Goal: Task Accomplishment & Management: Use online tool/utility

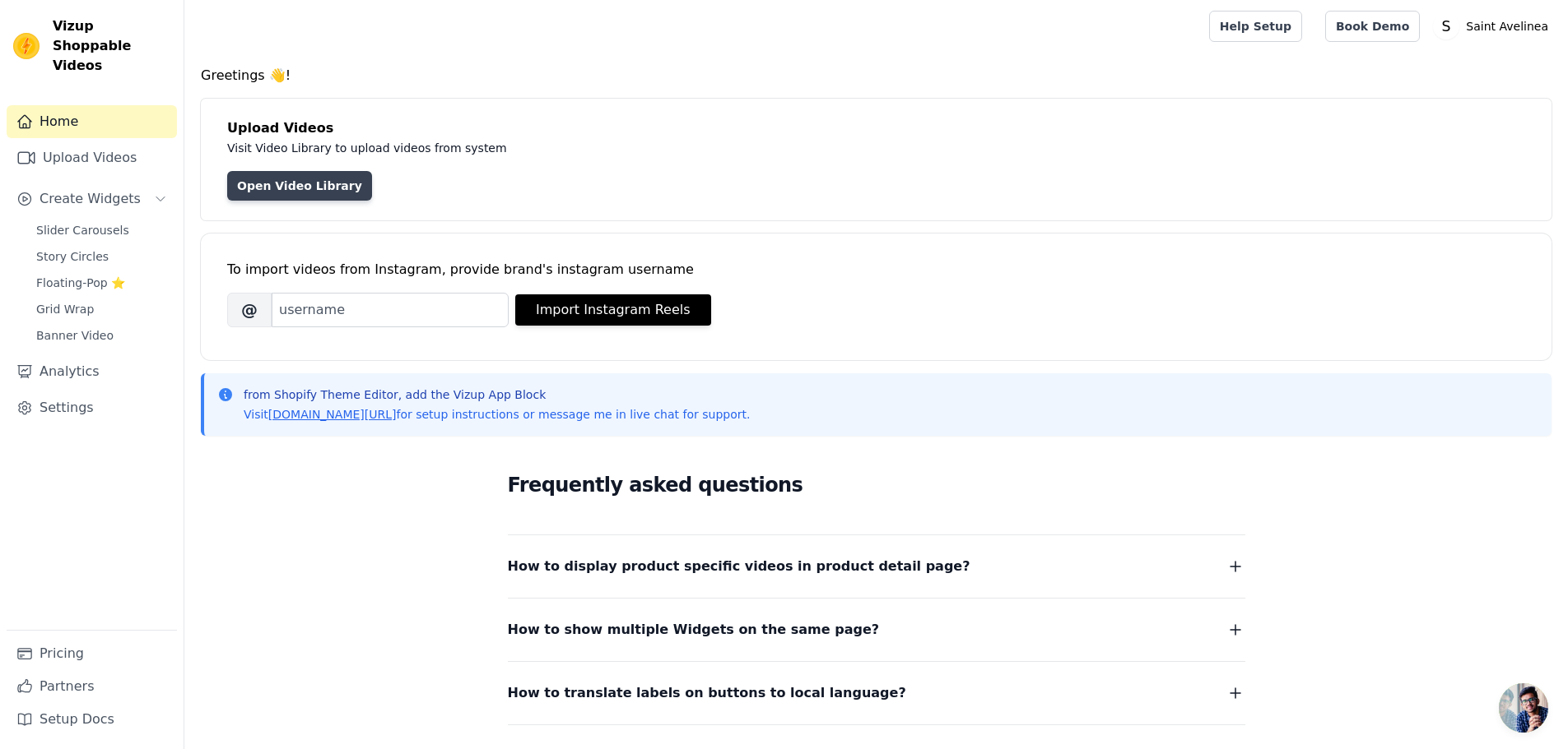
click at [322, 189] on link "Open Video Library" at bounding box center [299, 185] width 145 height 30
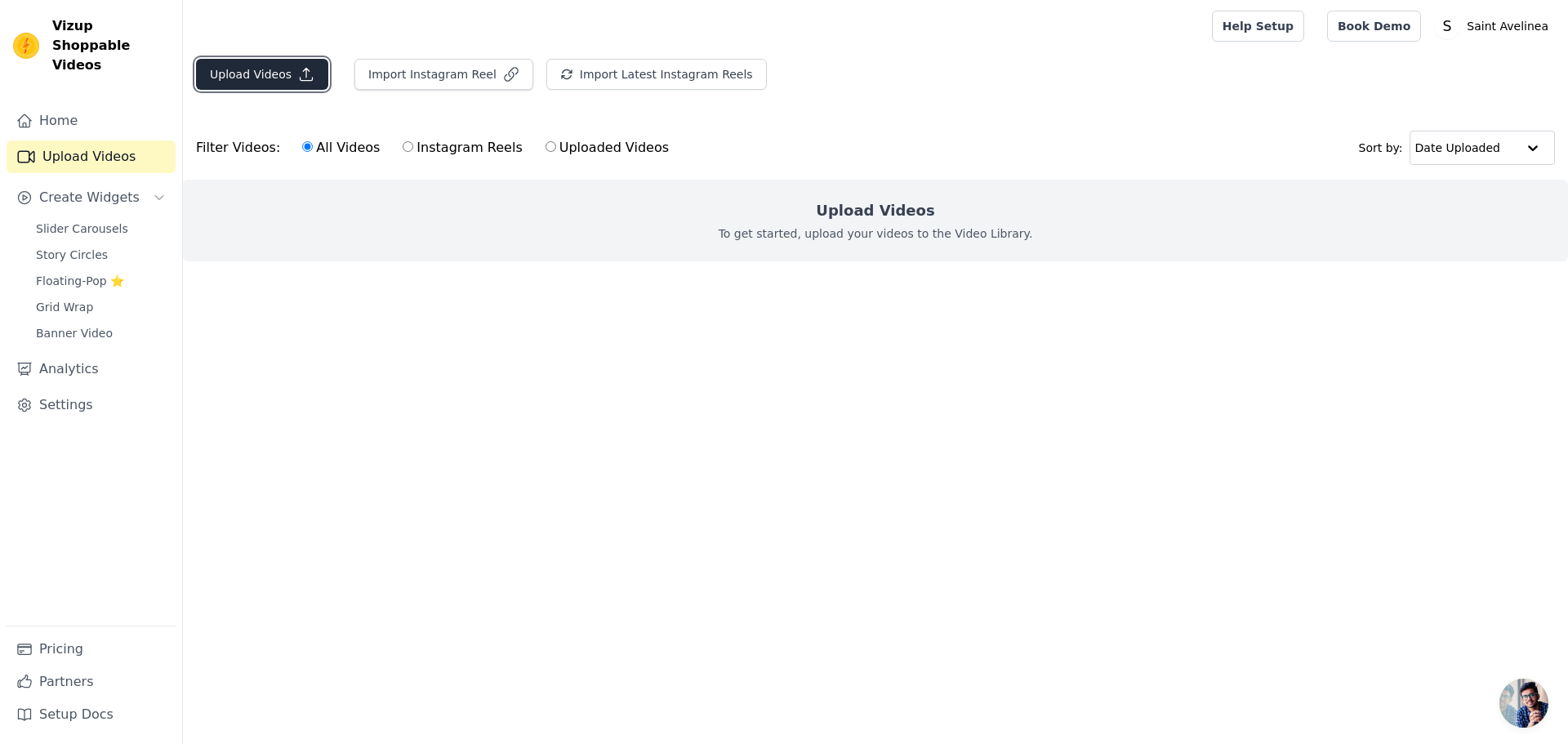
click at [298, 71] on icon "button" at bounding box center [306, 73] width 16 height 16
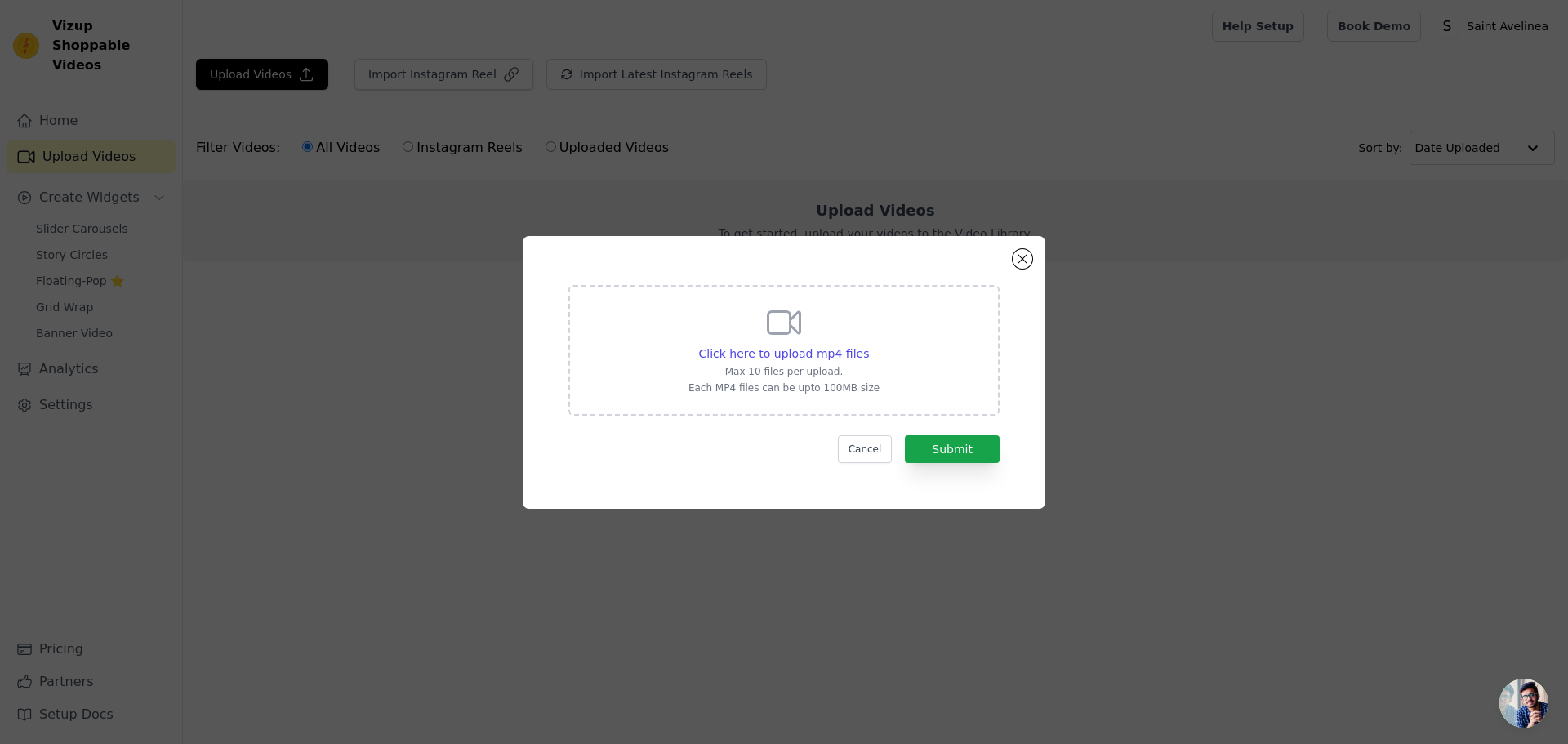
click at [732, 323] on div "Click here to upload mp4 files Max 10 files per upload. Each MP4 files can be u…" at bounding box center [784, 349] width 191 height 91
click at [868, 345] on input "Click here to upload mp4 files Max 10 files per upload. Each MP4 files can be u…" at bounding box center [868, 345] width 1 height 1
type input "C:\fakepath\lib_957531435764653_4ea4958c0c92ae2d2274336532b1f2b05a34b9a5.mp4"
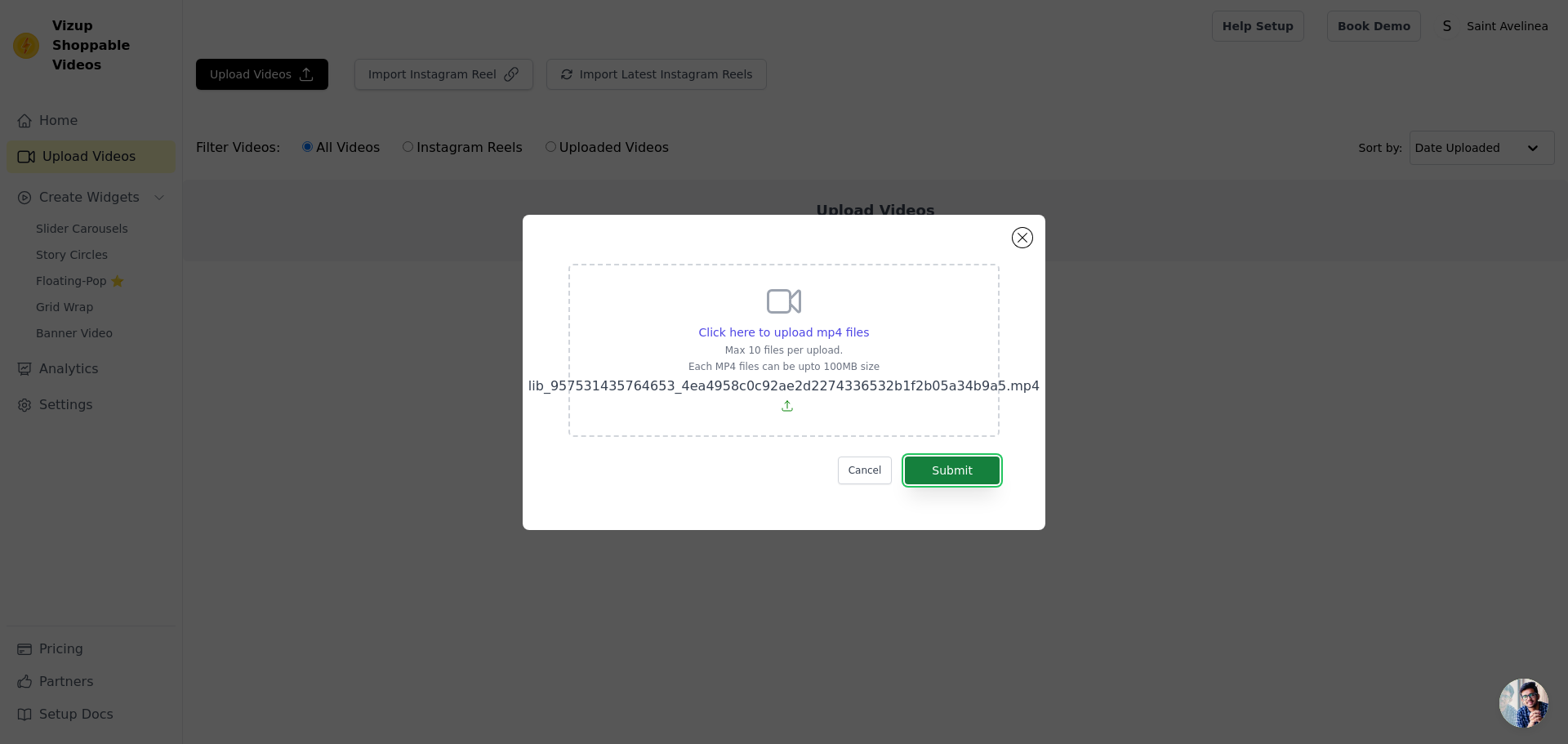
click at [982, 468] on button "Submit" at bounding box center [951, 470] width 94 height 28
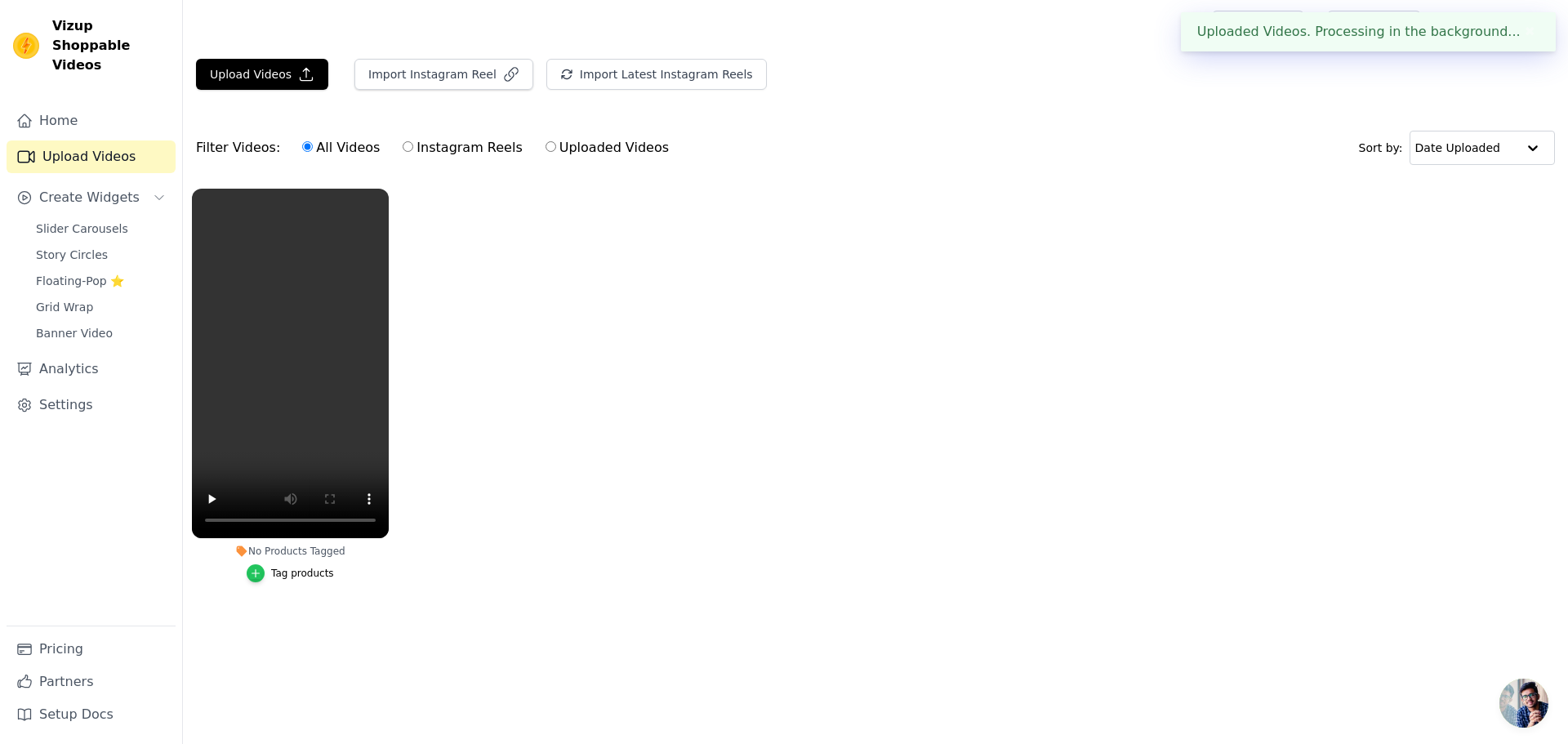
click at [261, 576] on icon "button" at bounding box center [255, 573] width 11 height 11
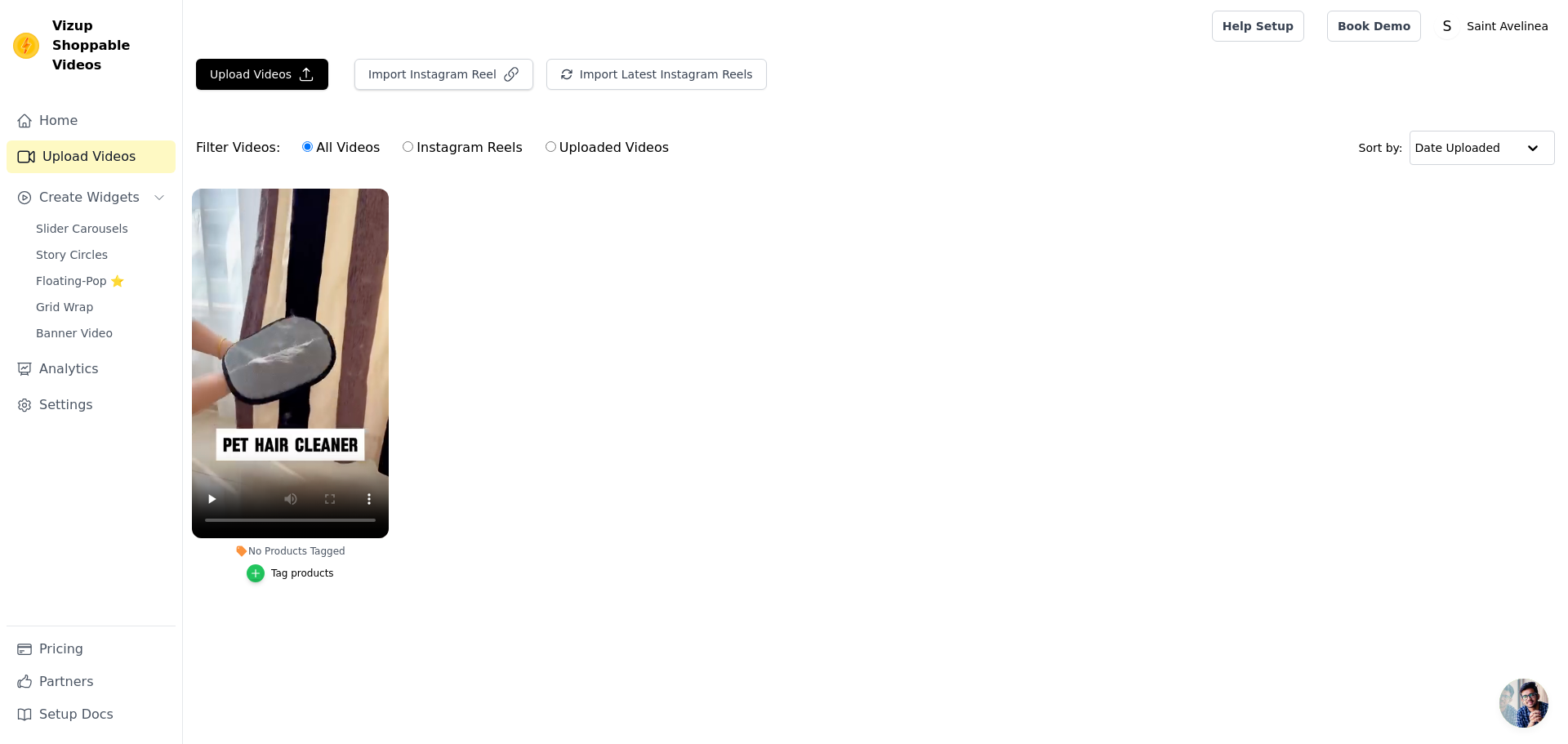
click at [259, 573] on icon "button" at bounding box center [256, 573] width 8 height 8
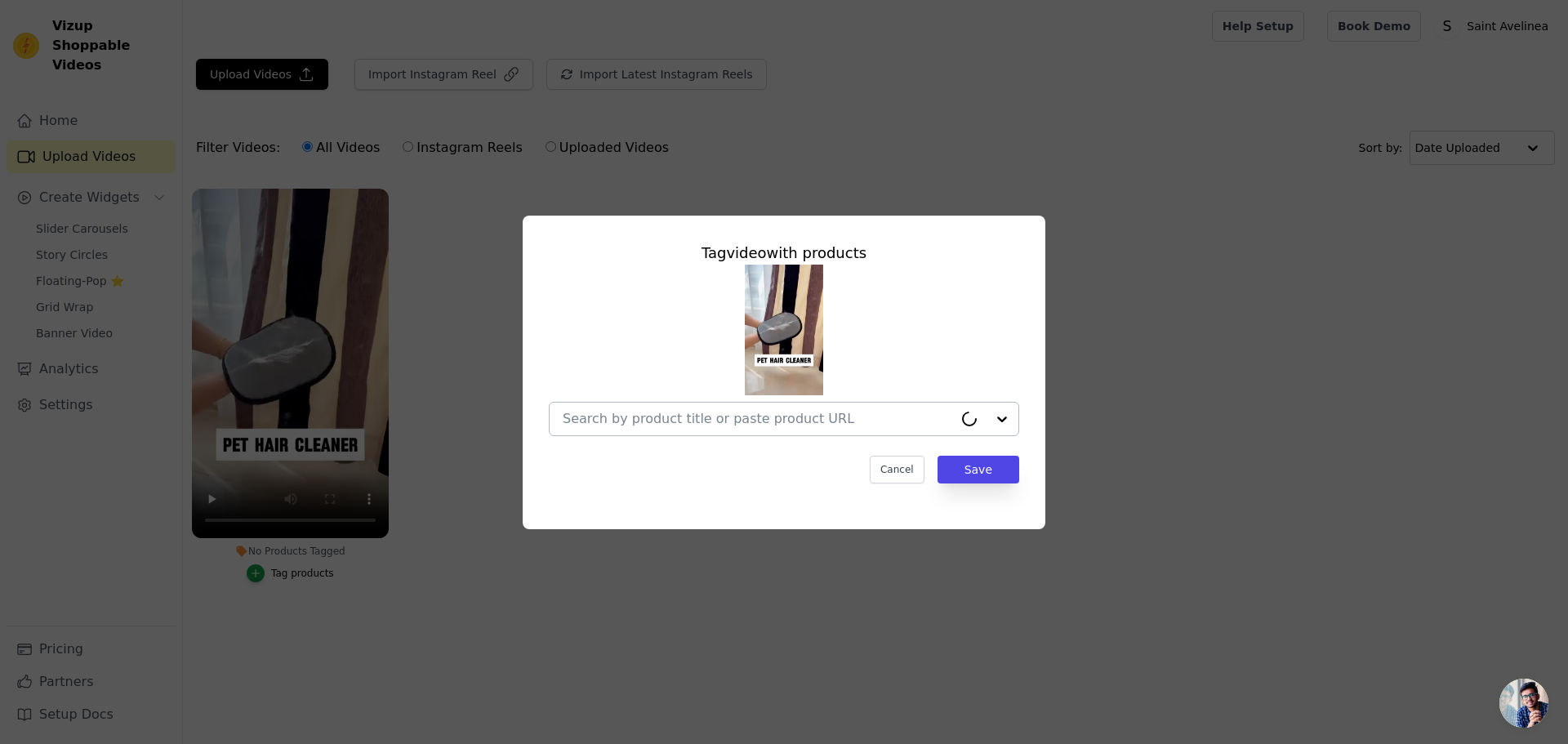
click at [802, 429] on div at bounding box center [758, 419] width 390 height 32
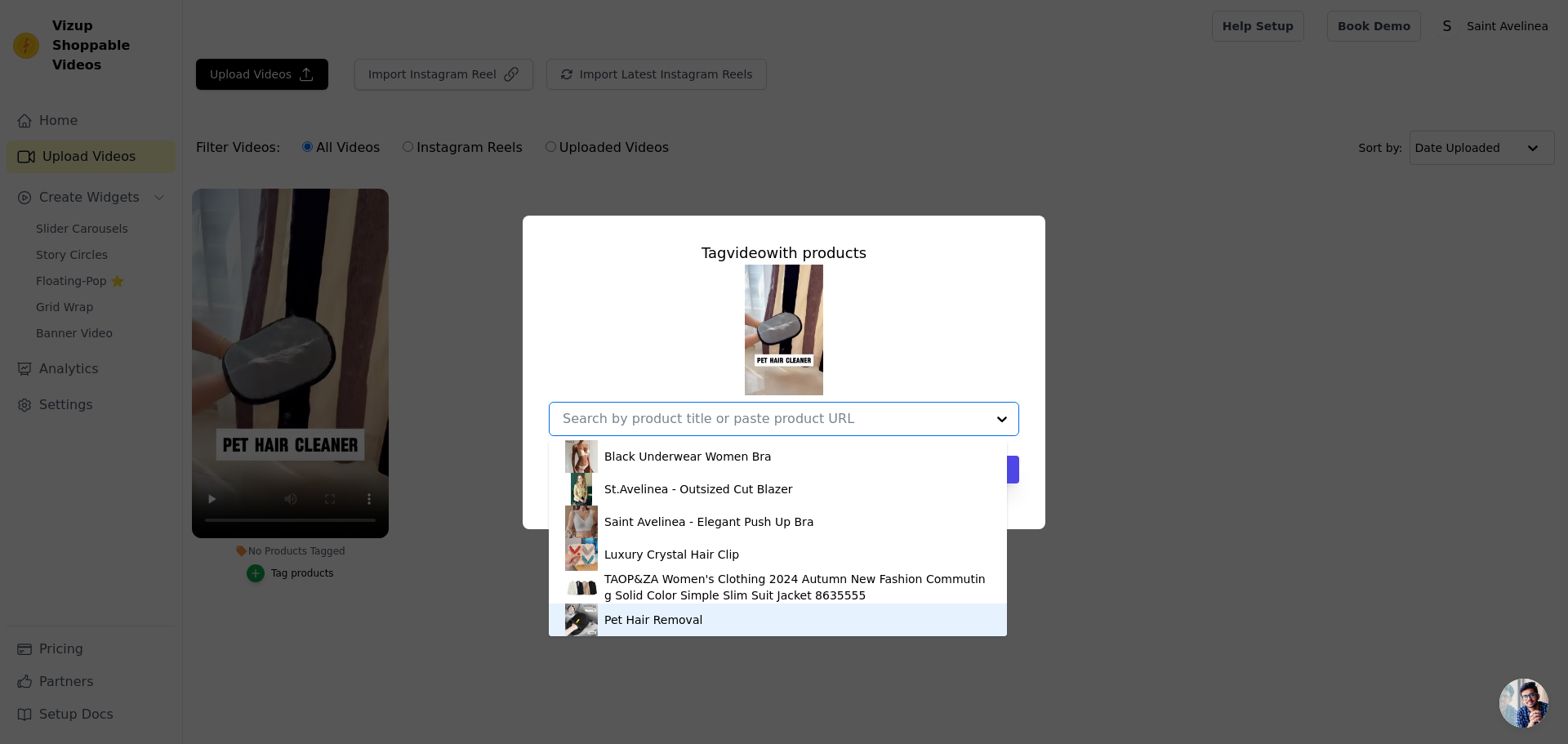
click at [653, 623] on div "Pet Hair Removal" at bounding box center [653, 619] width 98 height 16
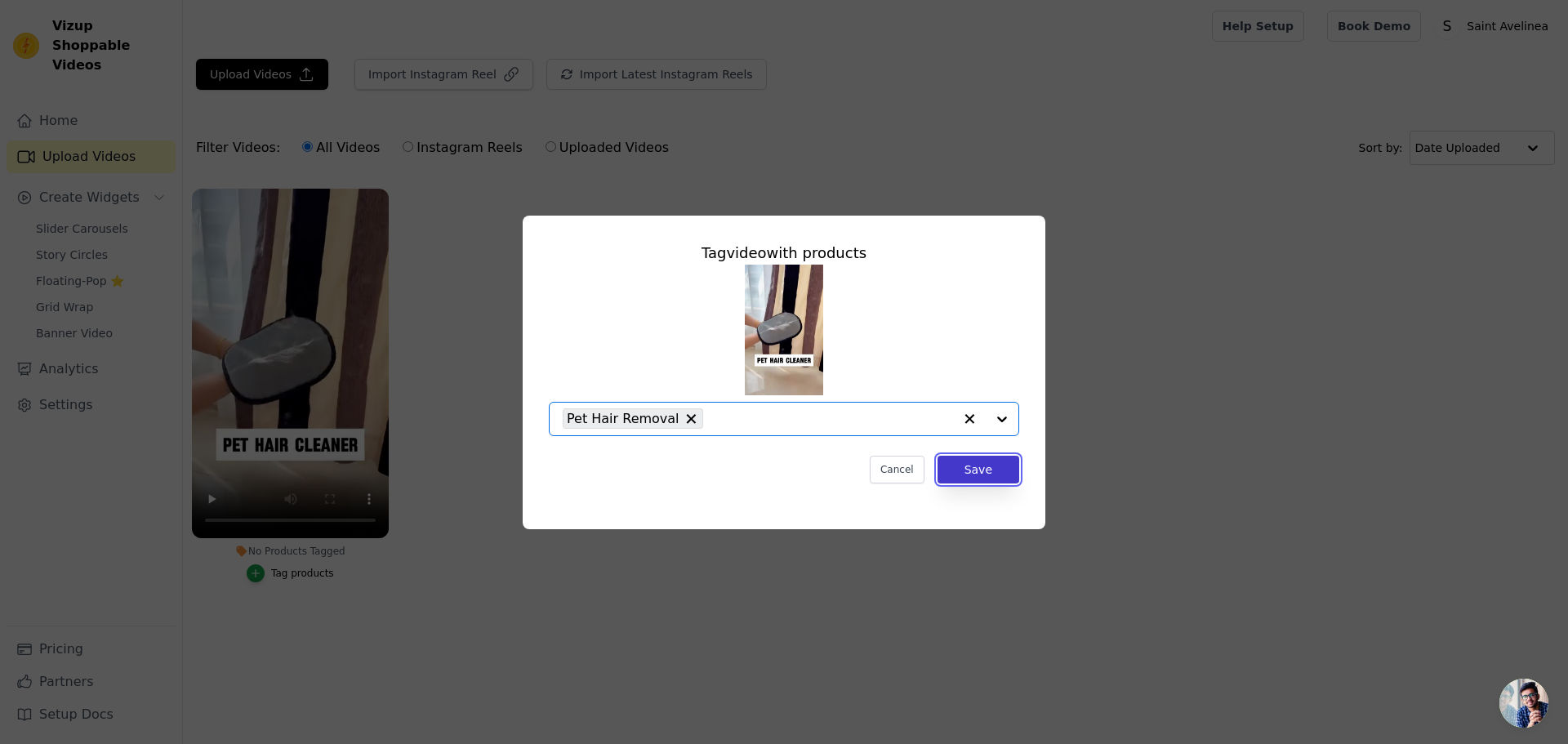
click at [992, 463] on button "Save" at bounding box center [979, 470] width 82 height 28
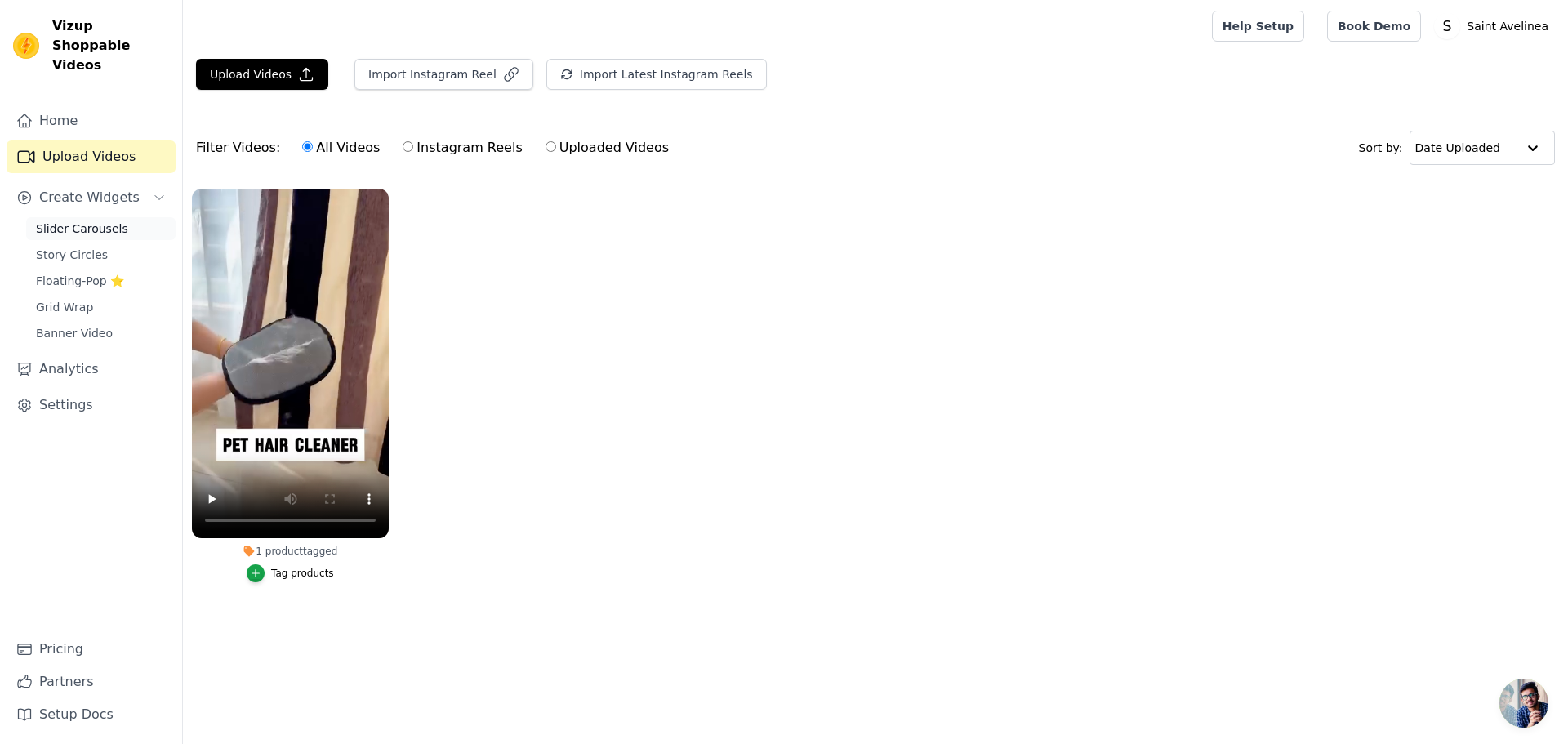
click at [103, 221] on span "Slider Carousels" at bounding box center [82, 229] width 92 height 16
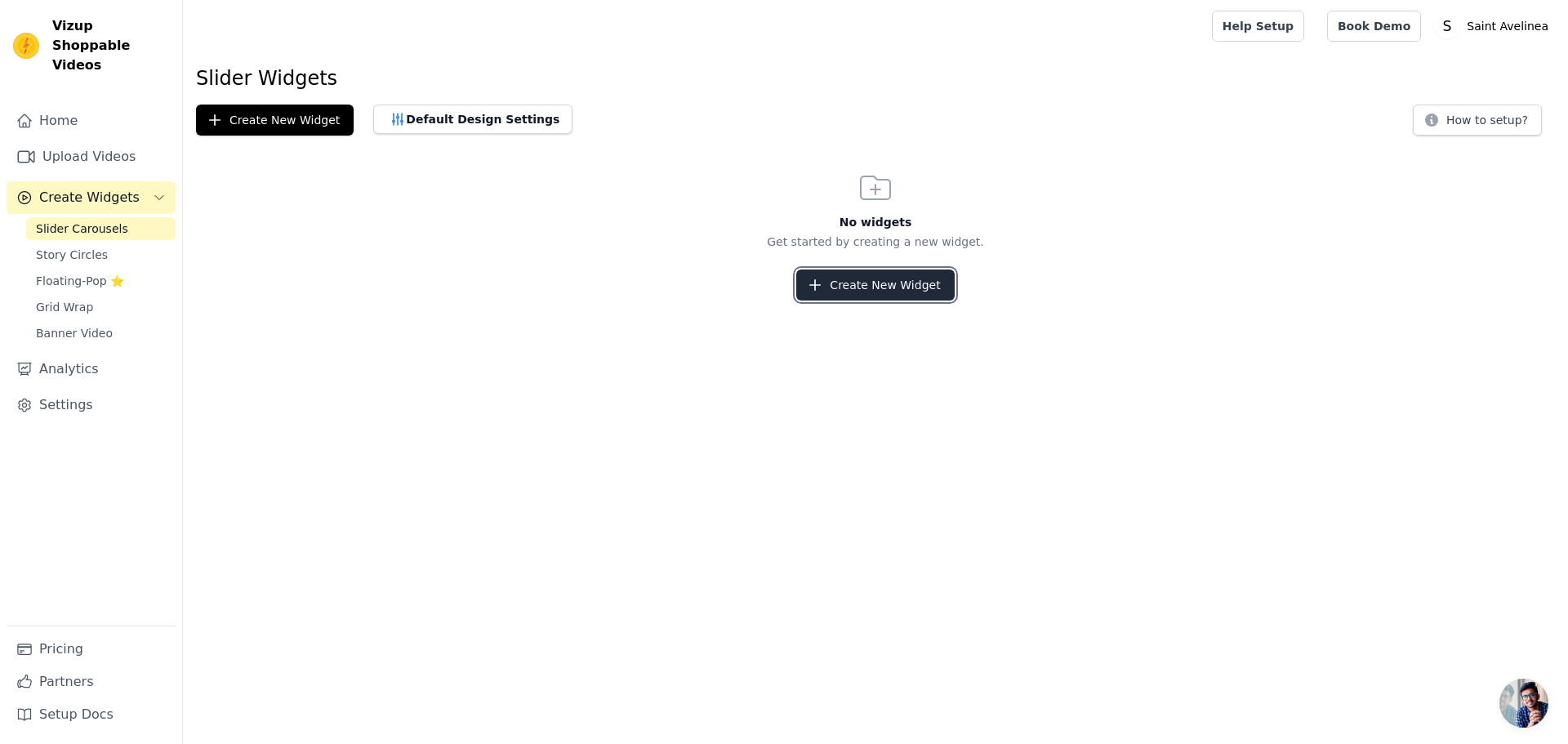
click at [873, 282] on button "Create New Widget" at bounding box center [875, 285] width 158 height 31
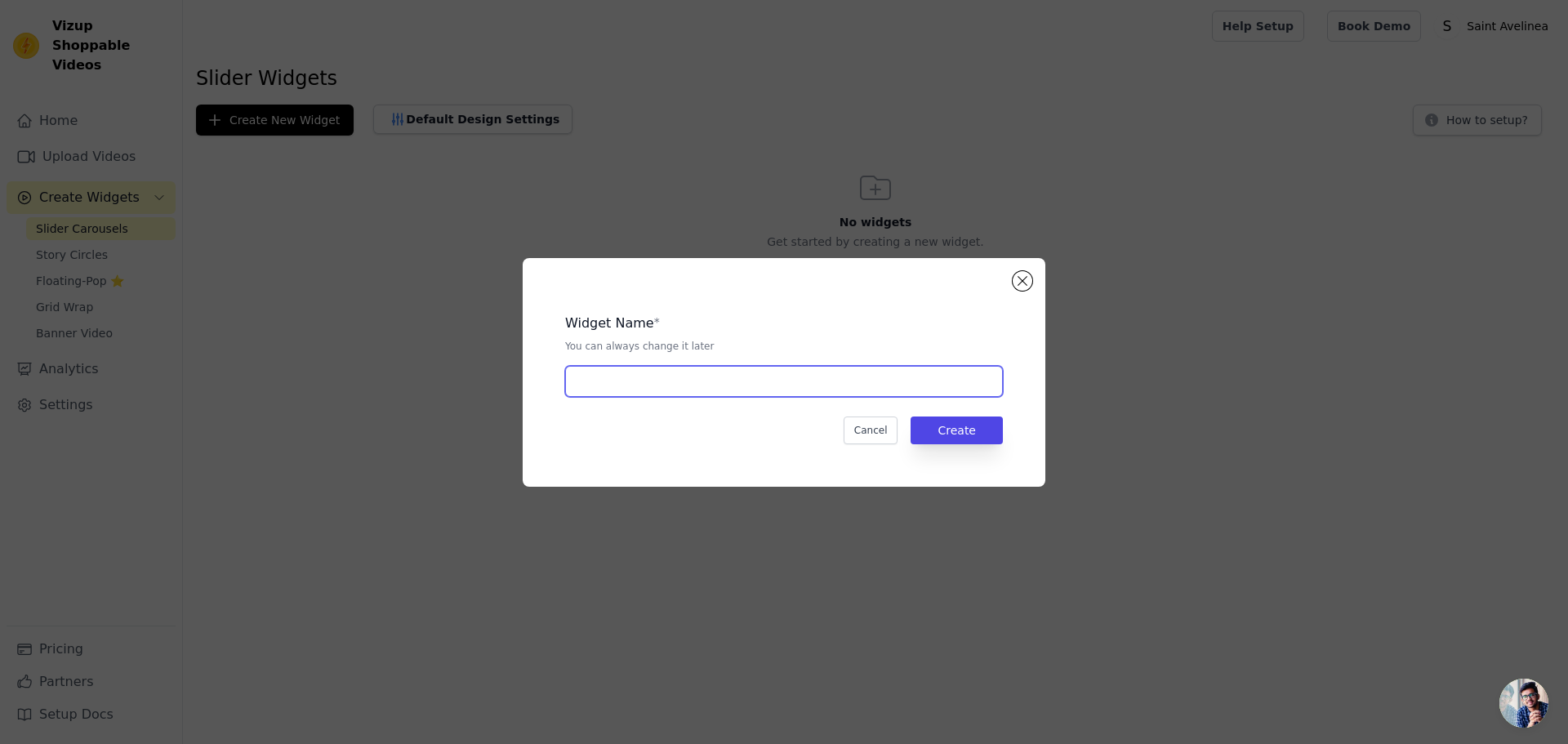
click at [678, 382] on input "text" at bounding box center [784, 381] width 438 height 31
type input "Hair removal"
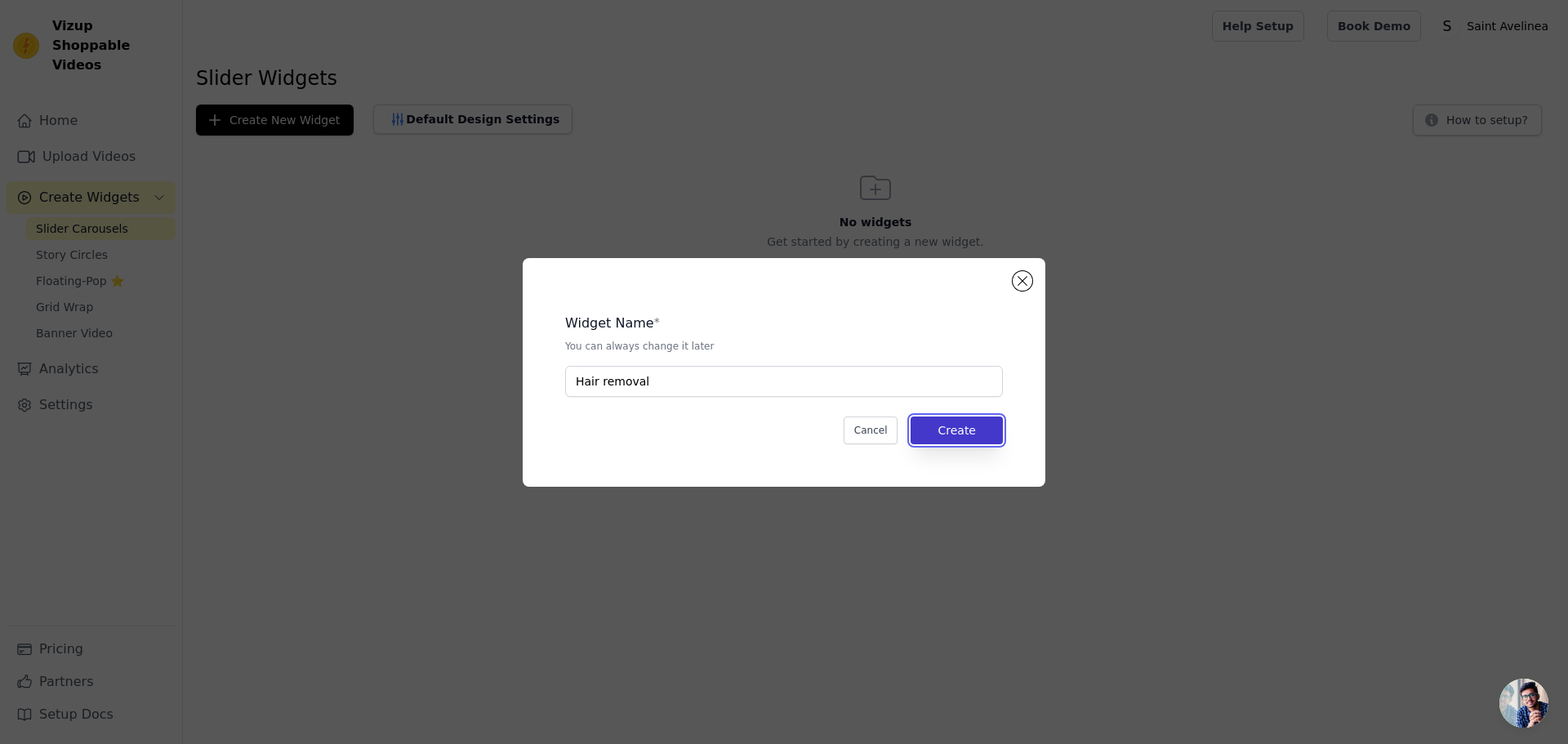
click at [973, 419] on button "Create" at bounding box center [956, 430] width 92 height 28
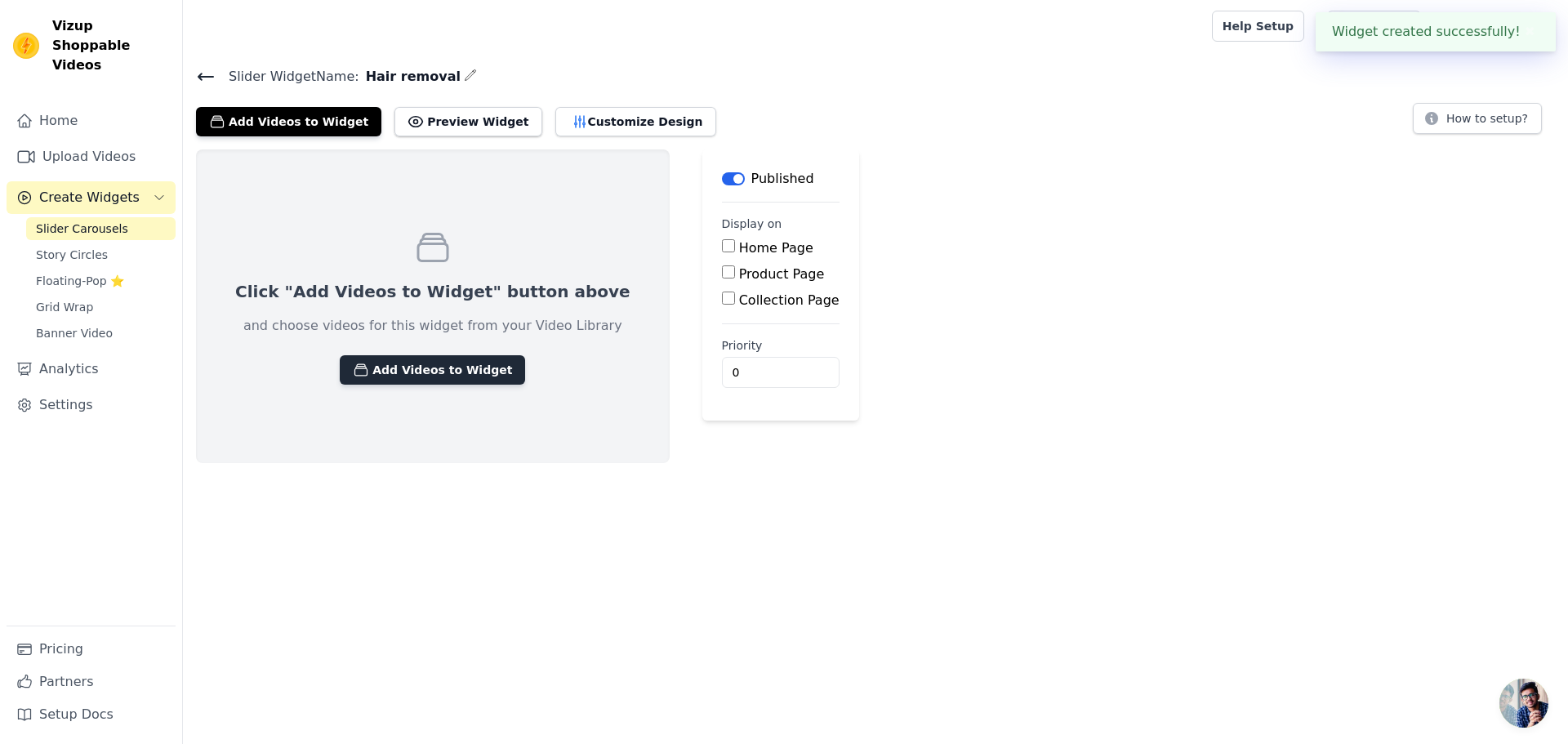
click at [419, 371] on button "Add Videos to Widget" at bounding box center [432, 370] width 186 height 30
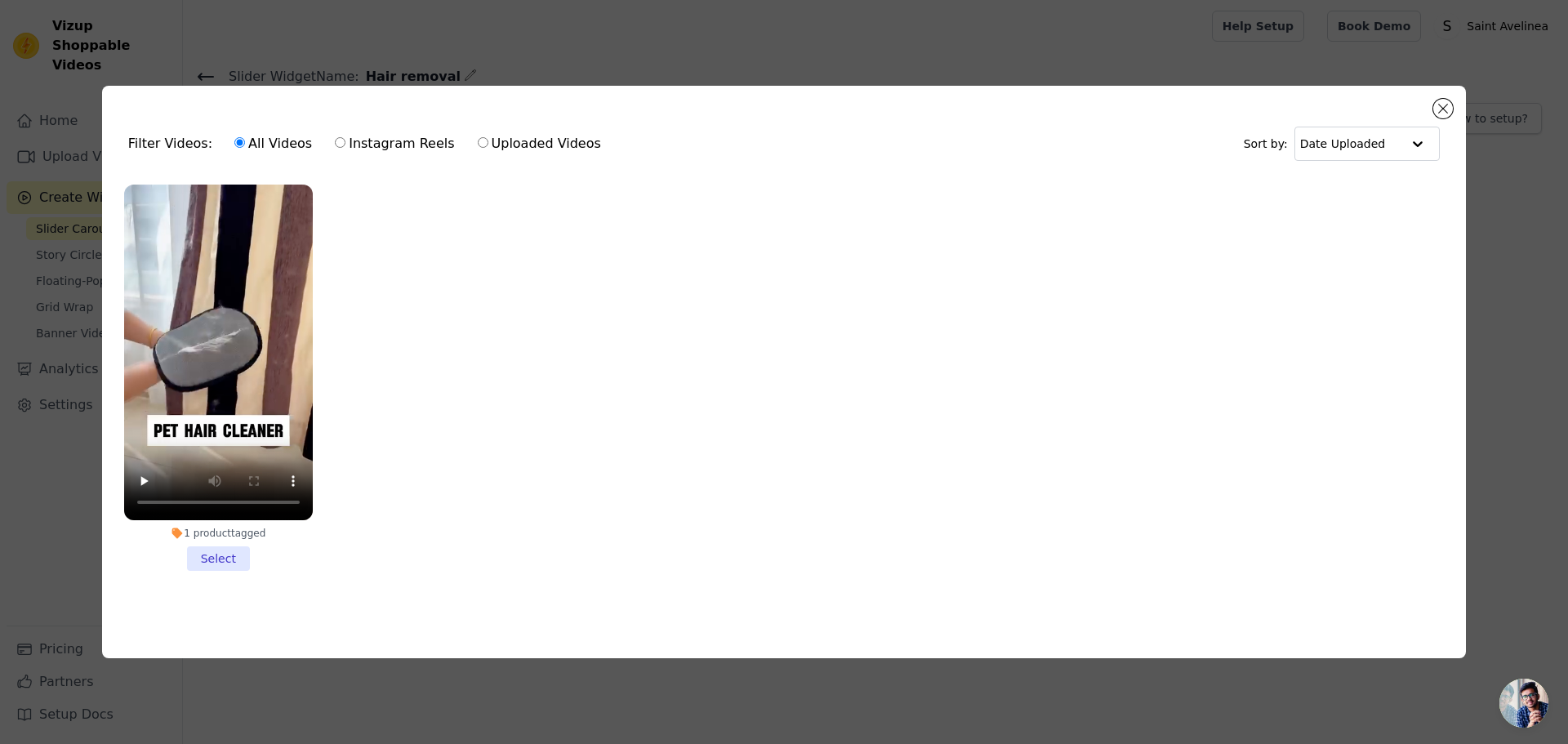
click at [212, 553] on li "1 product tagged Select" at bounding box center [218, 378] width 189 height 387
click at [0, 0] on input "1 product tagged Select" at bounding box center [0, 0] width 0 height 0
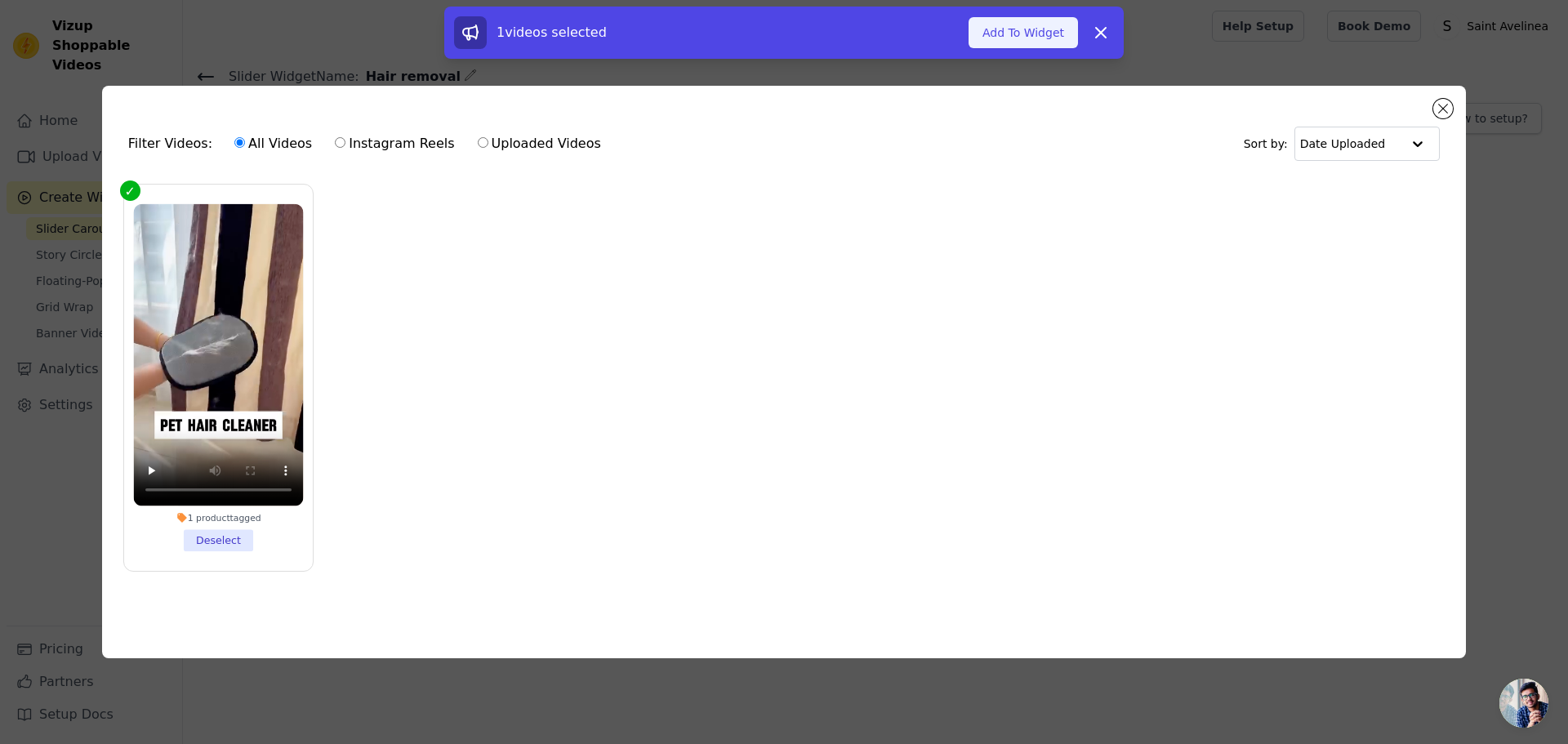
click at [1044, 36] on button "Add To Widget" at bounding box center [1022, 32] width 109 height 31
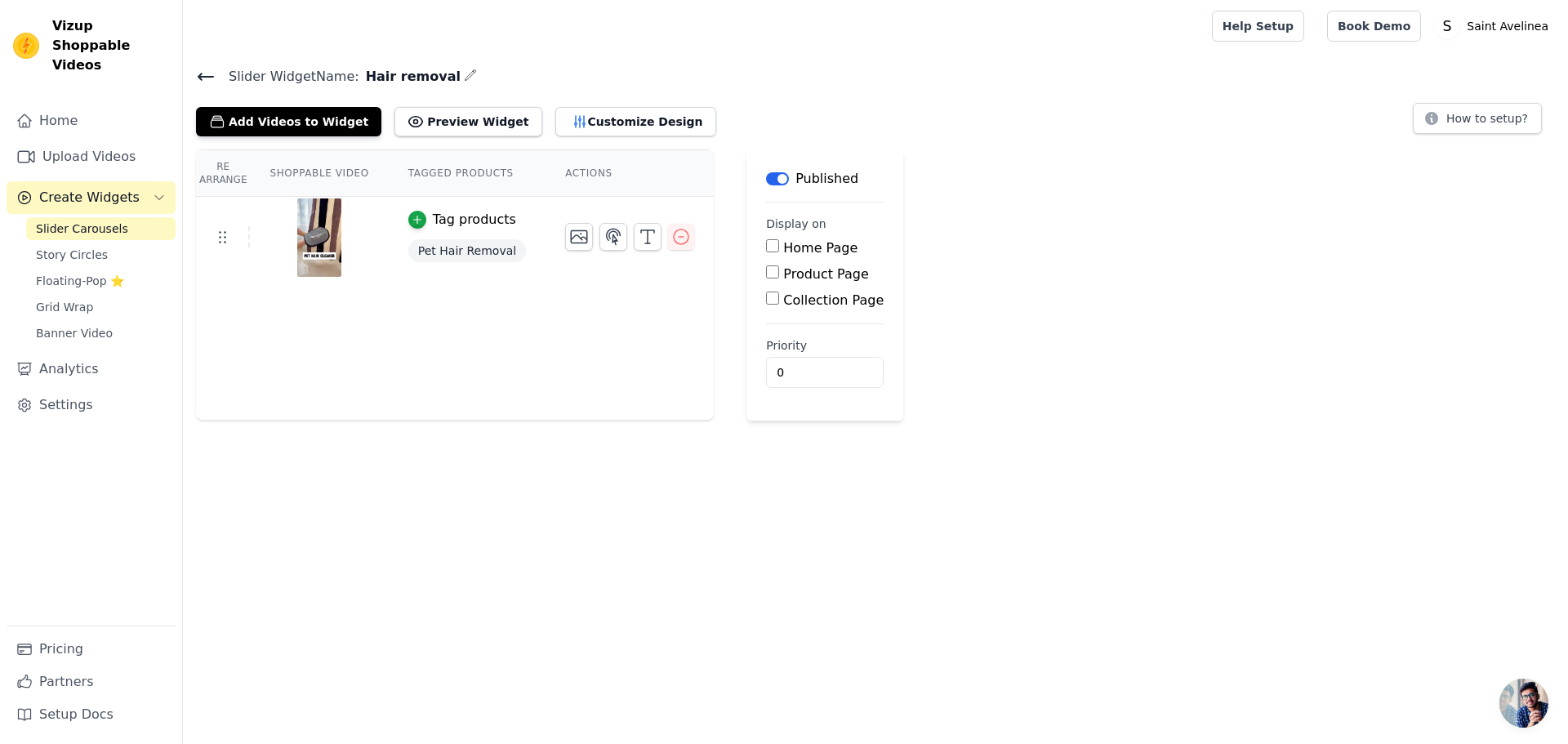
click at [766, 185] on div "Published" at bounding box center [812, 179] width 92 height 20
click at [766, 173] on button "Label" at bounding box center [778, 179] width 23 height 13
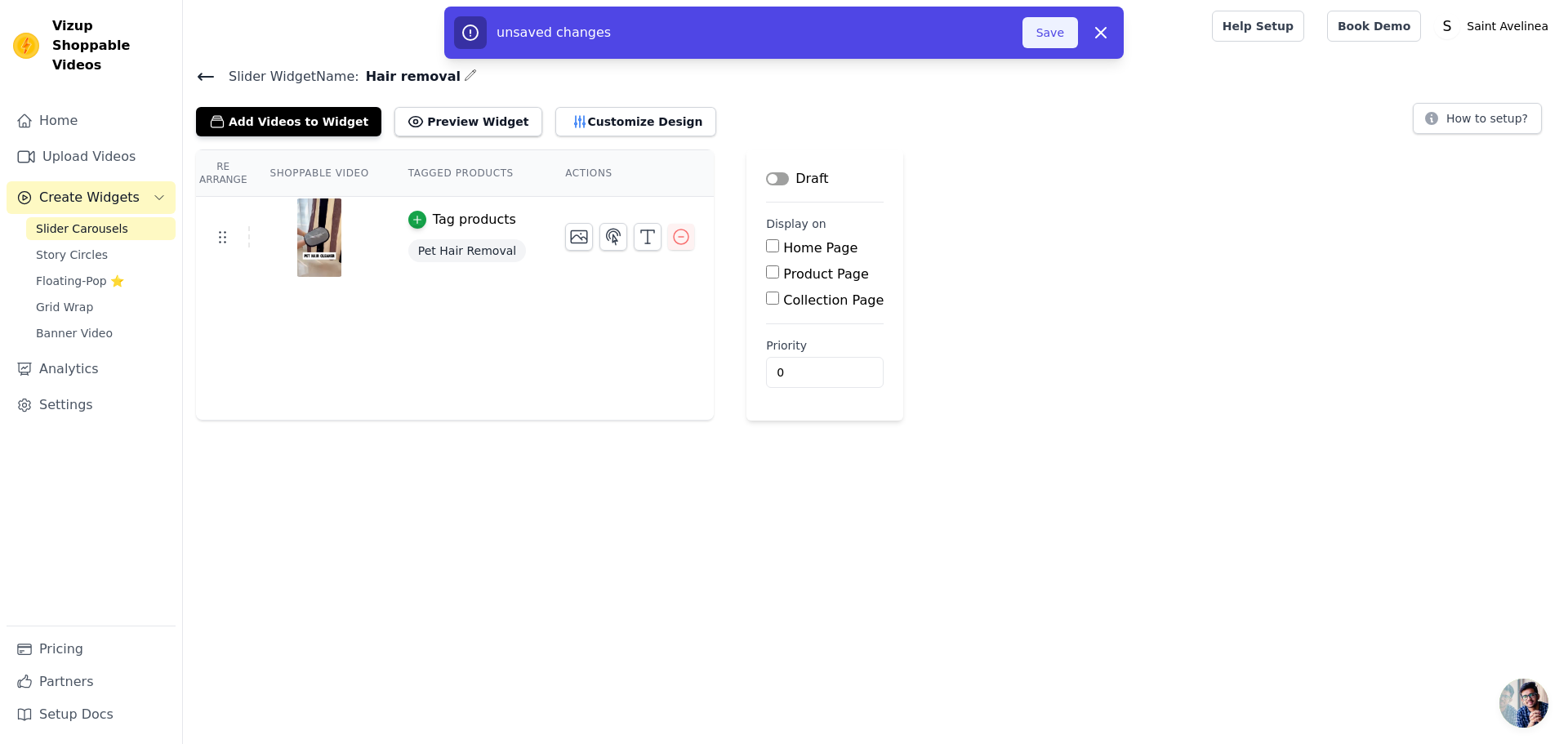
click at [1042, 37] on button "Save" at bounding box center [1050, 32] width 55 height 31
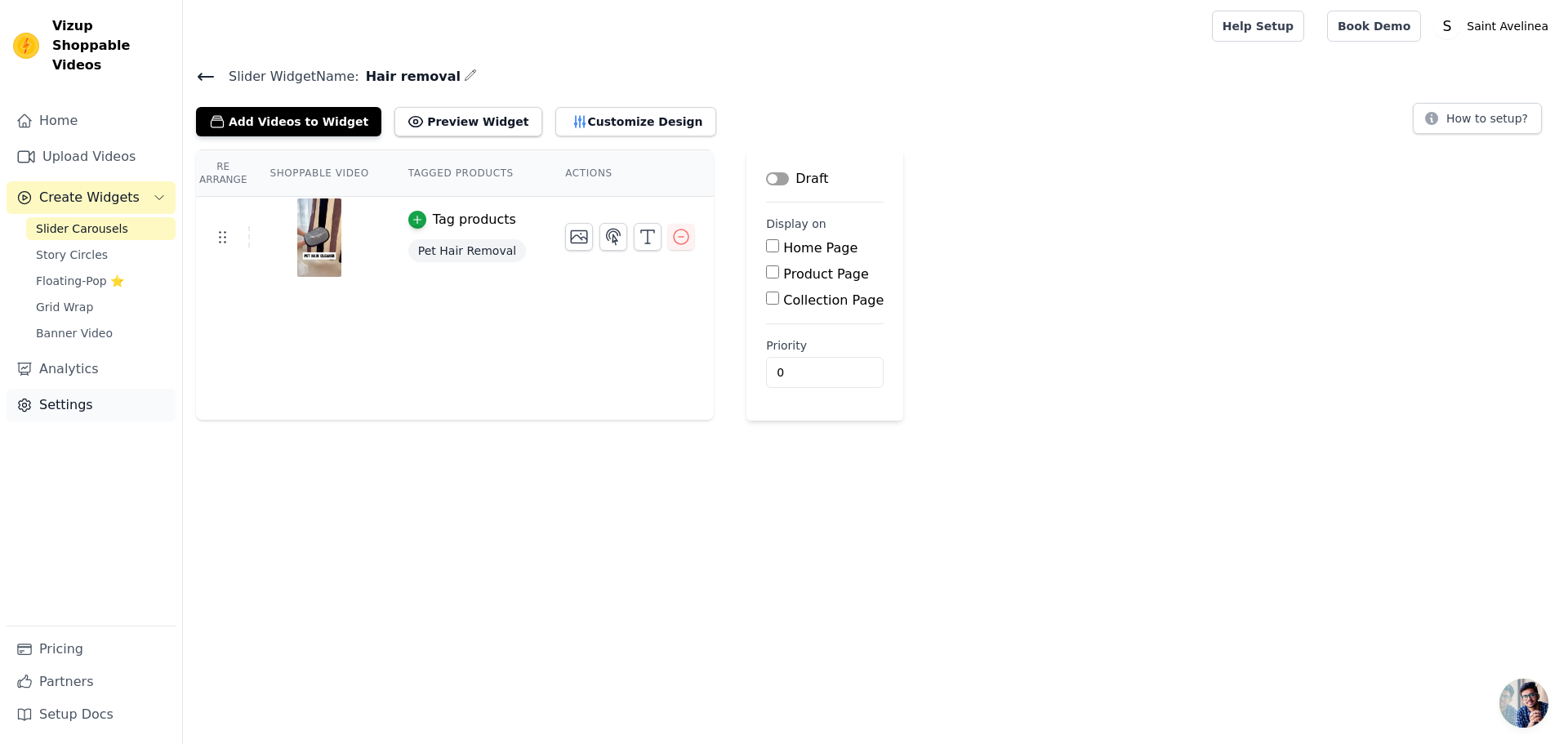
click at [60, 389] on link "Settings" at bounding box center [91, 405] width 169 height 32
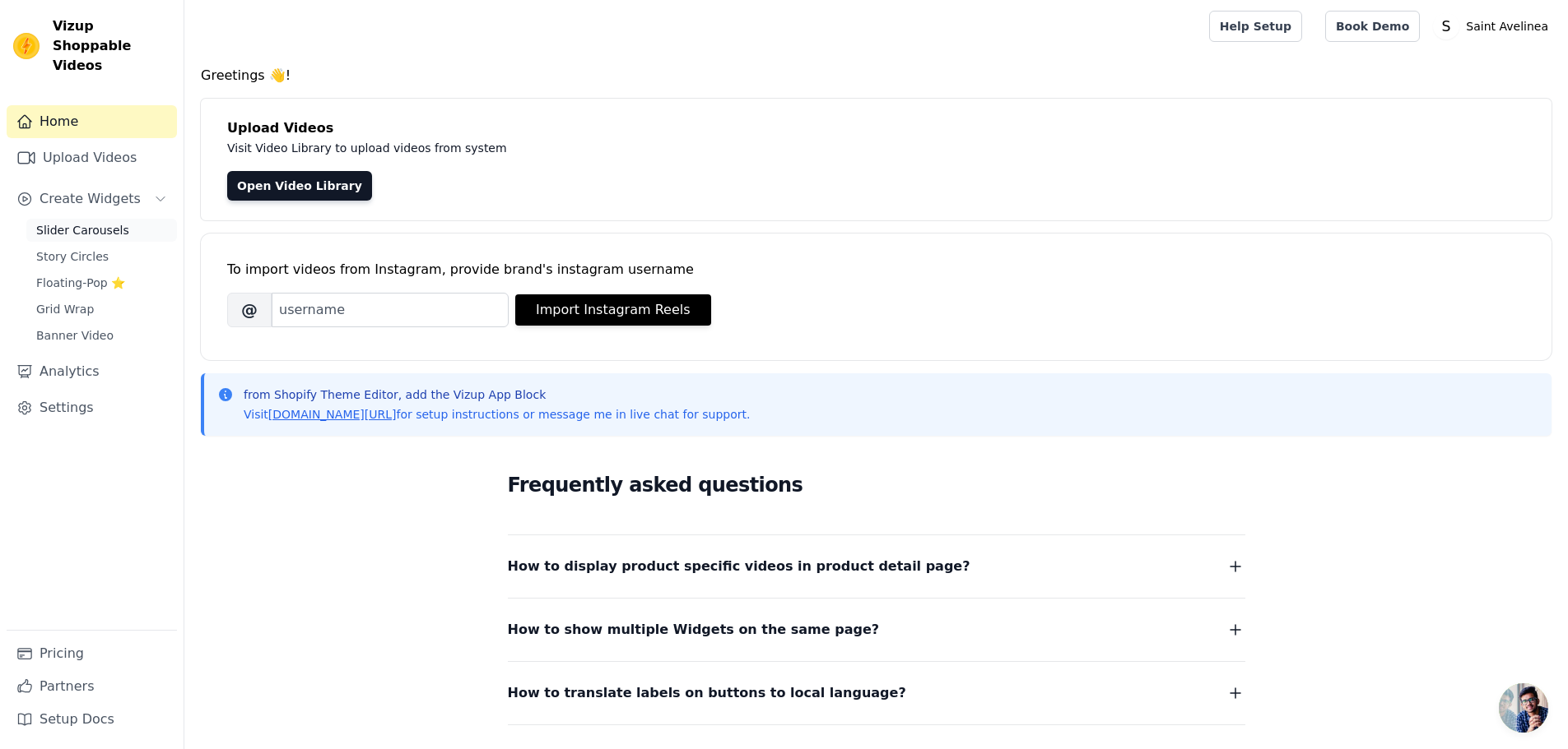
click at [66, 222] on span "Slider Carousels" at bounding box center [83, 230] width 93 height 16
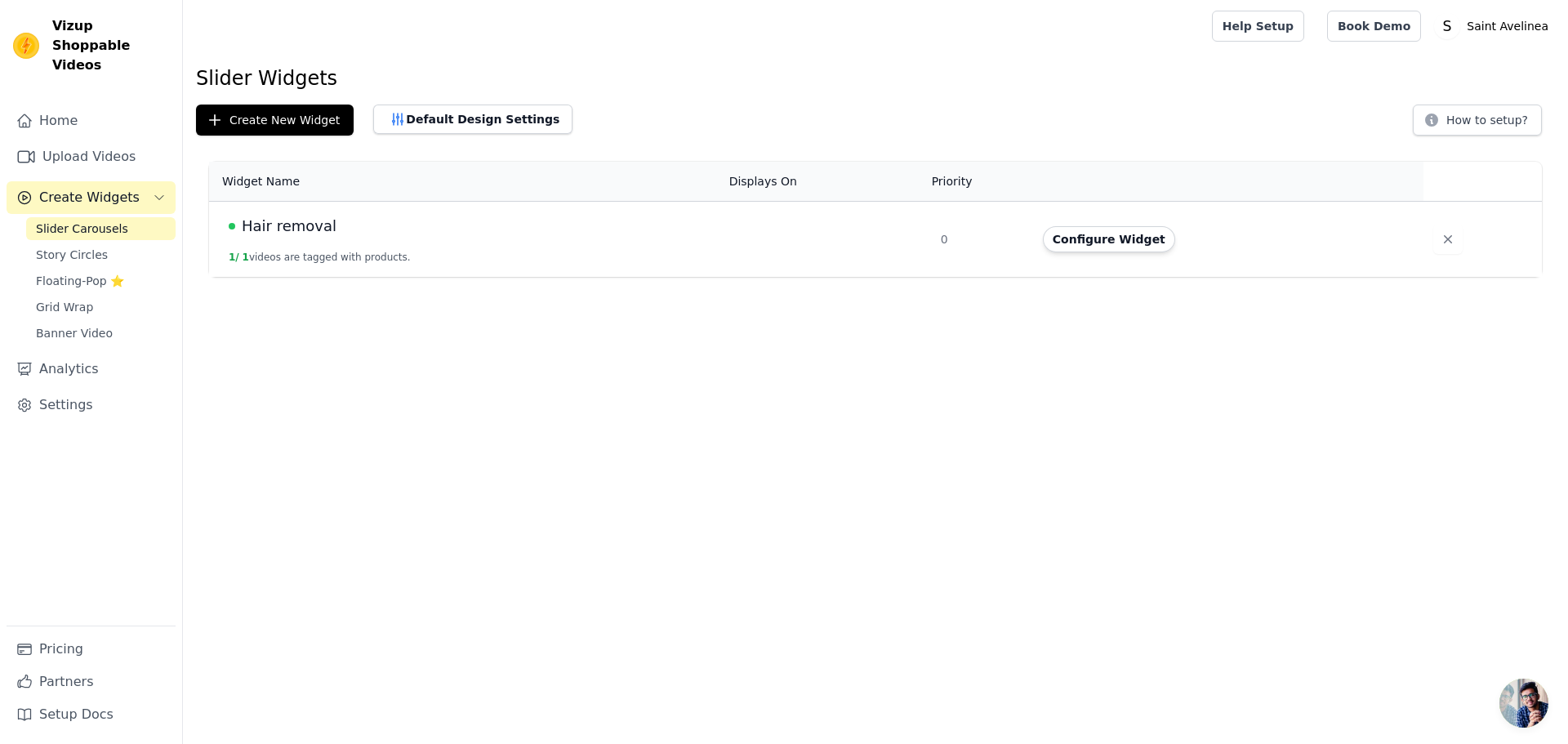
click at [784, 216] on td at bounding box center [825, 240] width 211 height 76
click at [1088, 245] on button "Configure Widget" at bounding box center [1108, 239] width 132 height 26
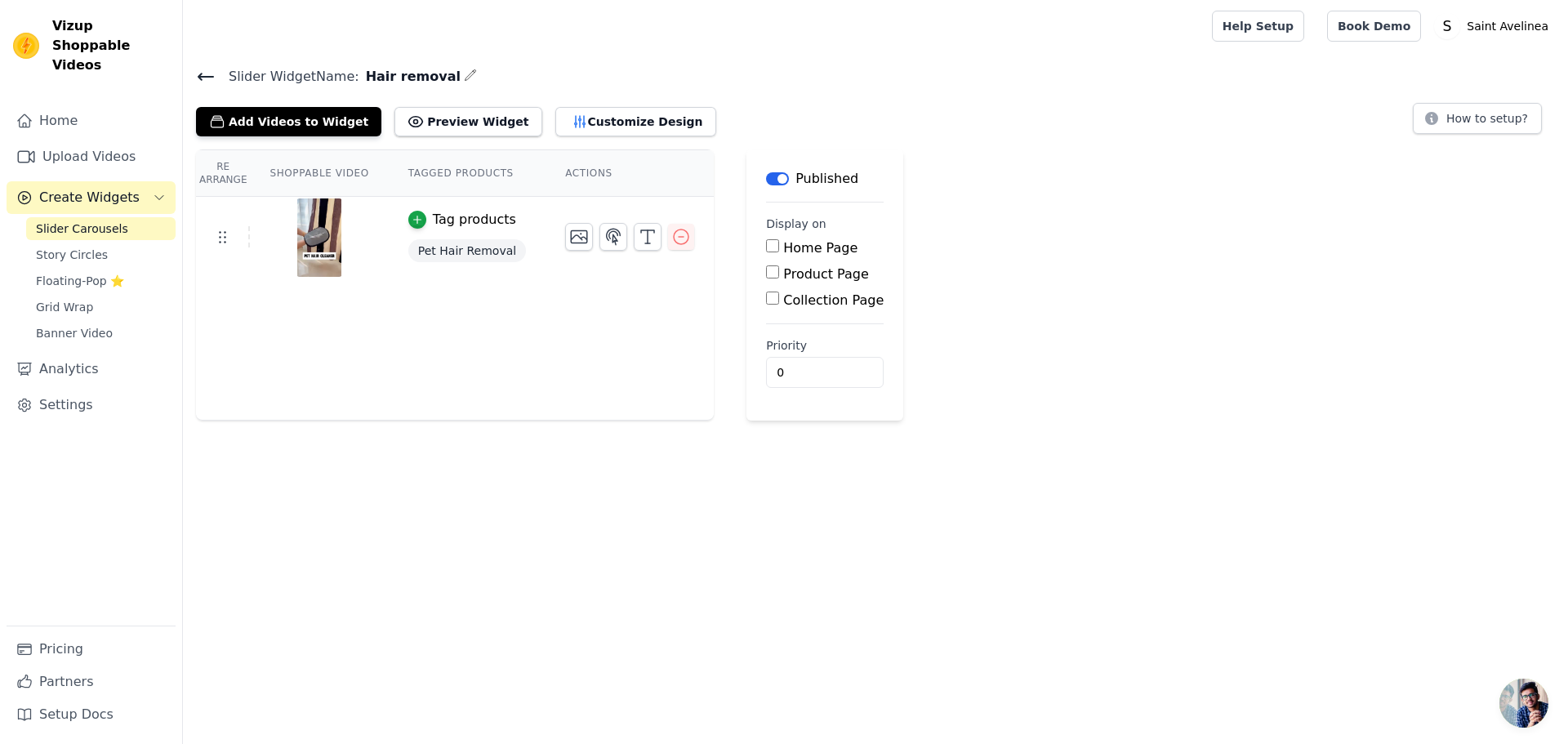
click at [766, 274] on input "Product Page" at bounding box center [773, 272] width 13 height 13
checkbox input "true"
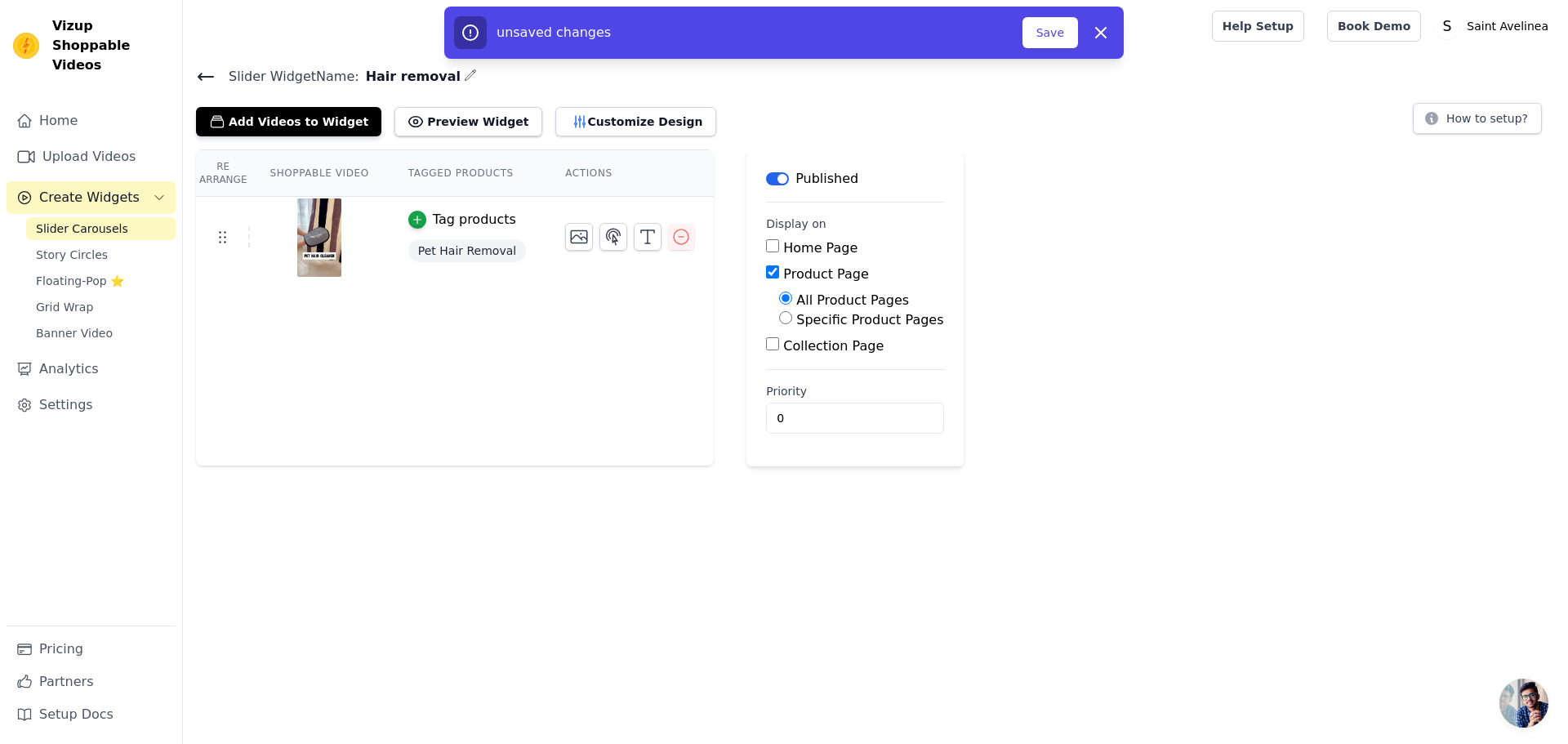
click at [779, 319] on input "Specific Product Pages" at bounding box center [785, 318] width 13 height 13
radio input "true"
click at [812, 361] on button "Select Products" at bounding box center [833, 356] width 109 height 28
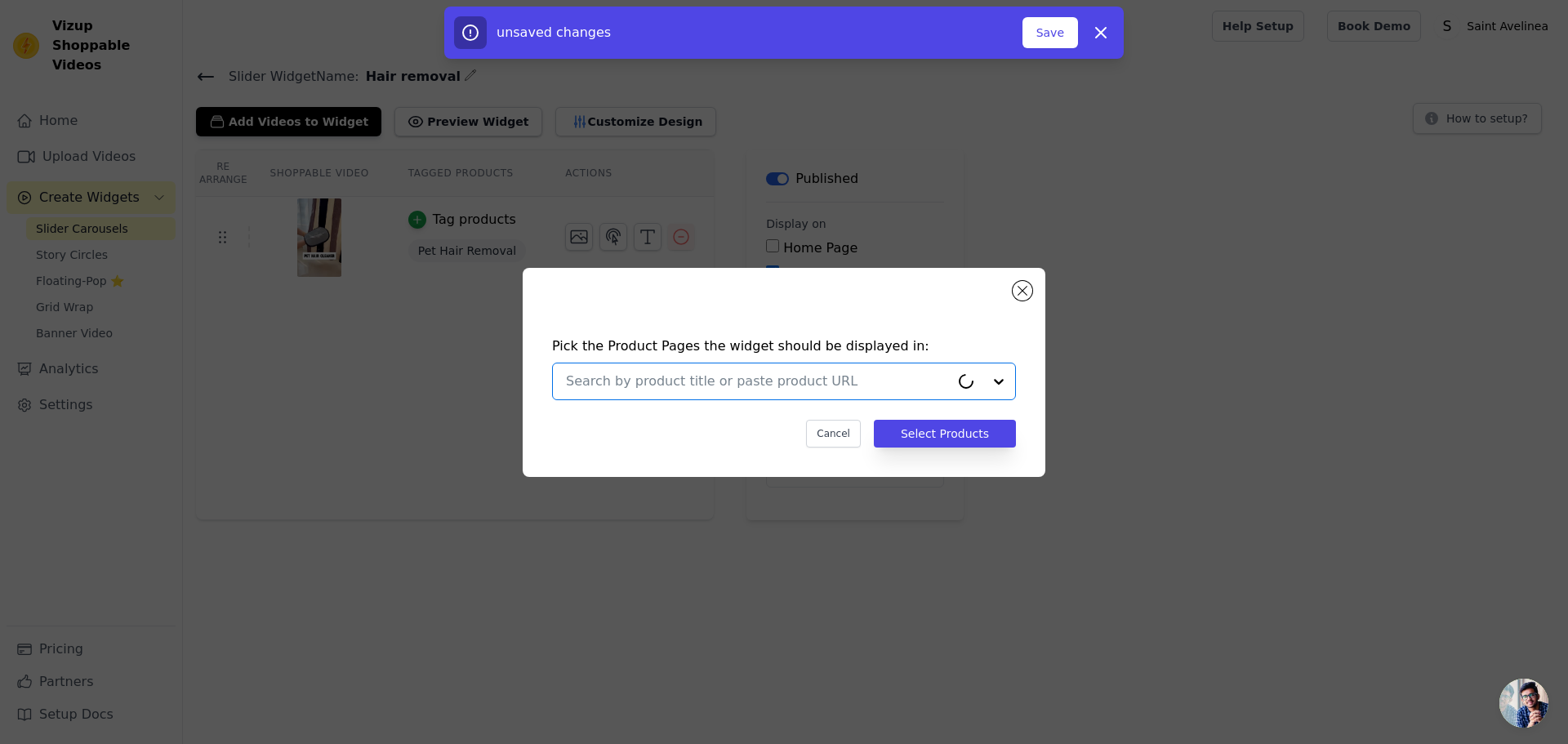
click at [756, 380] on input "text" at bounding box center [757, 381] width 384 height 20
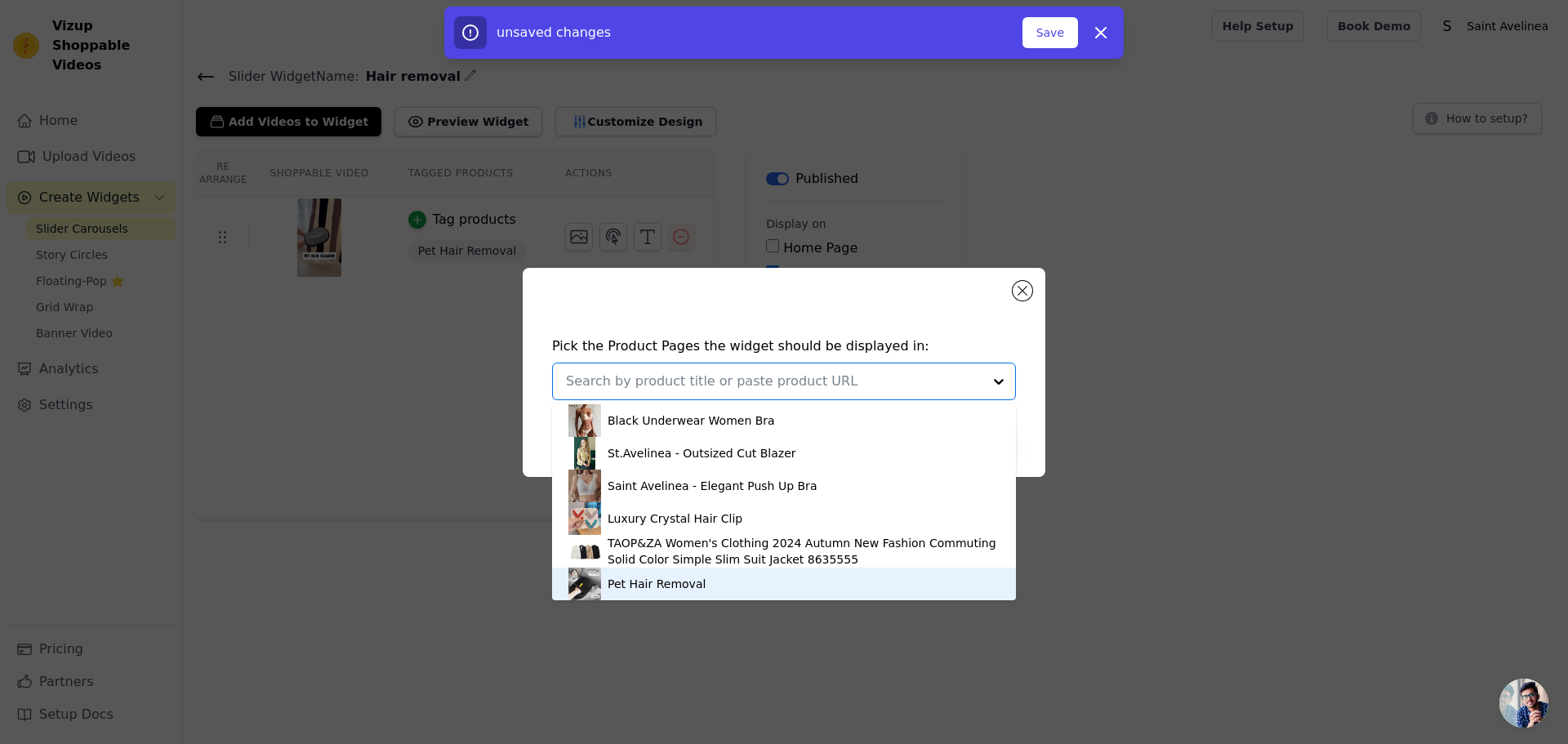
click at [684, 573] on div "Pet Hair Removal" at bounding box center [784, 584] width 431 height 32
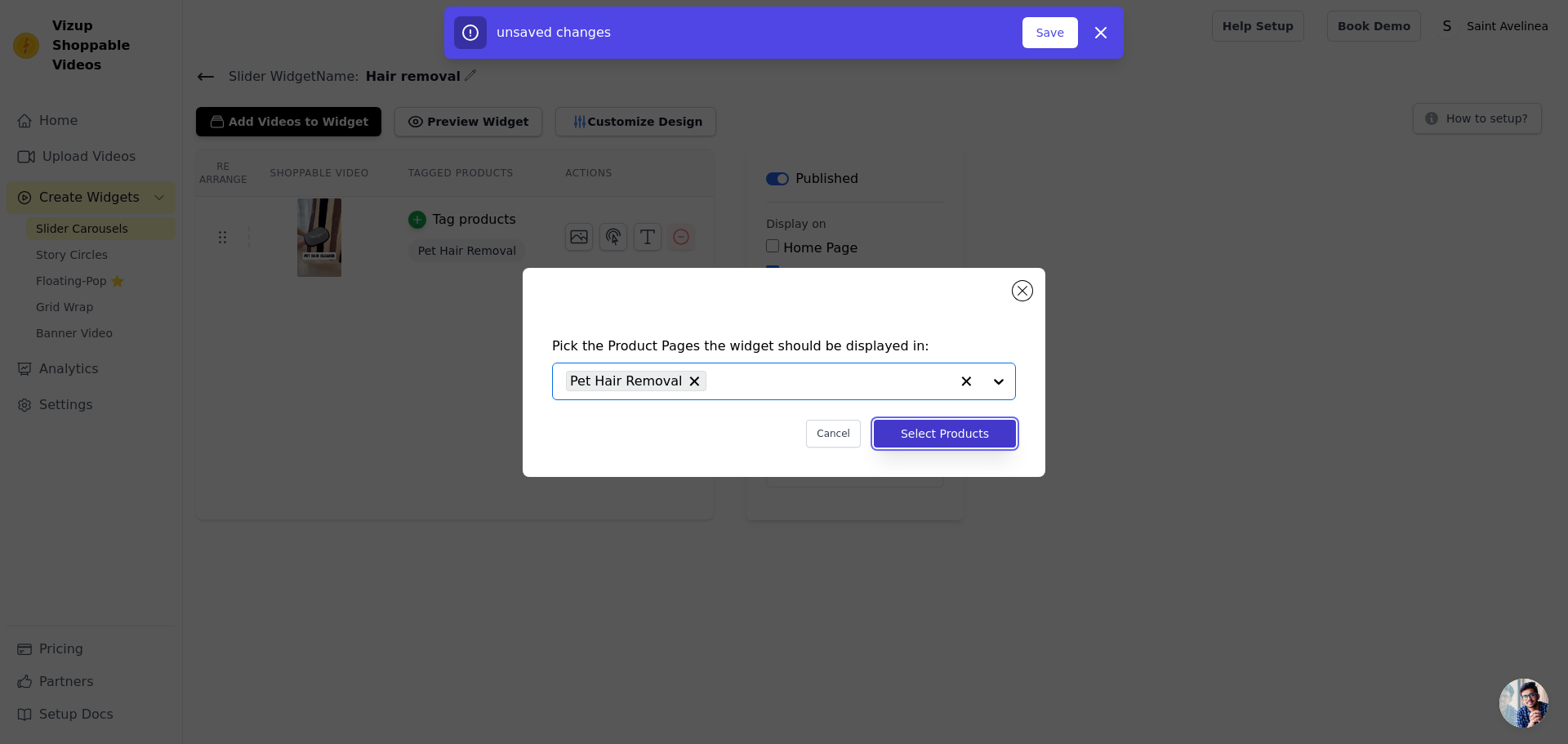
click at [943, 439] on button "Select Products" at bounding box center [944, 433] width 142 height 28
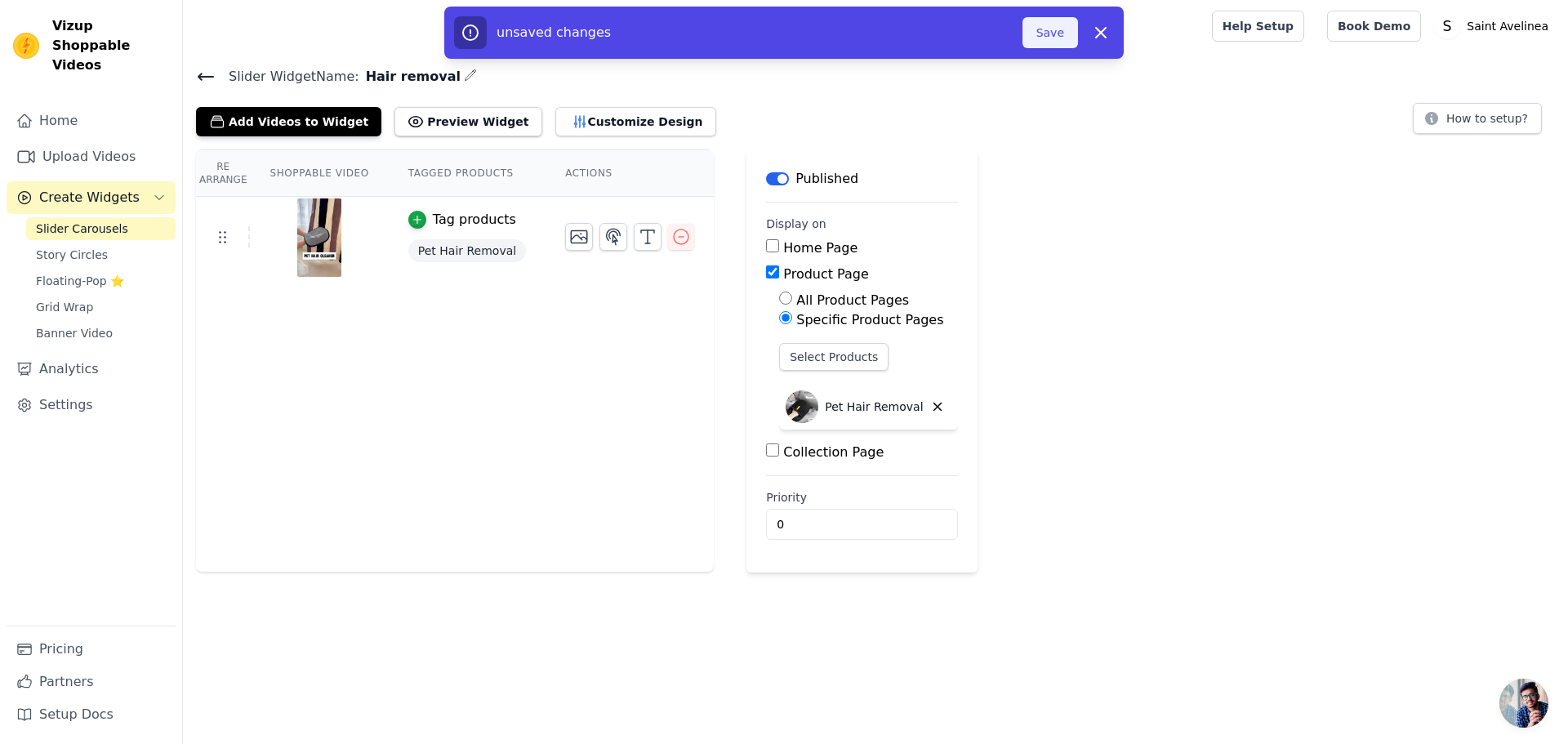
click at [1051, 32] on button "Save" at bounding box center [1050, 32] width 55 height 31
